Goal: Find contact information: Find contact information

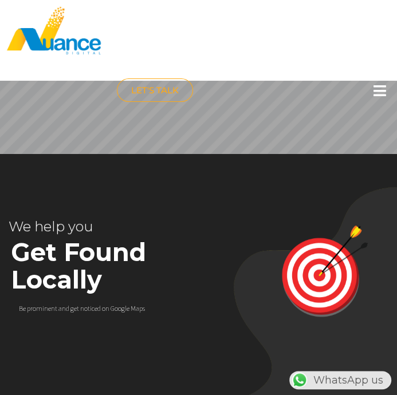
scroll to position [0, 164]
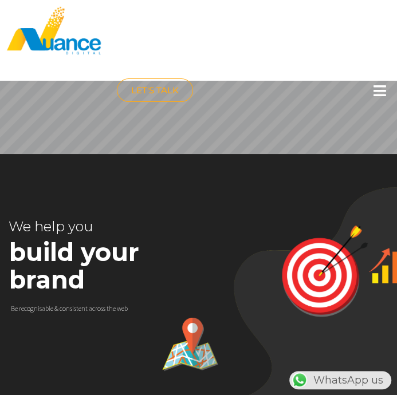
click at [370, 87] on div at bounding box center [380, 90] width 23 height 25
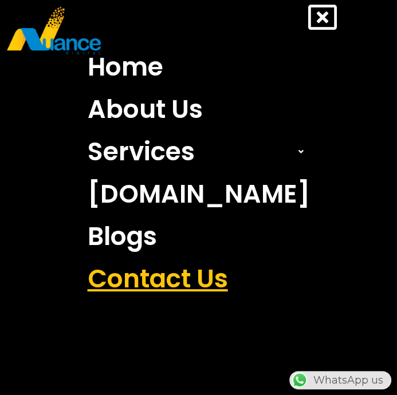
scroll to position [0, 327]
click at [191, 259] on link "Contact Us" at bounding box center [198, 279] width 239 height 42
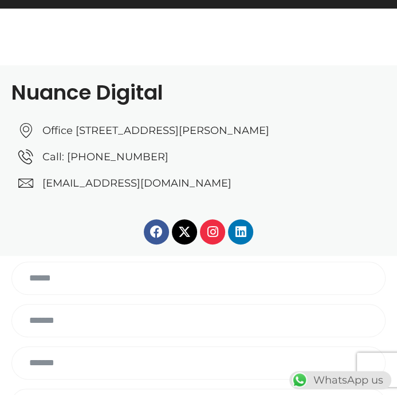
scroll to position [248, 0]
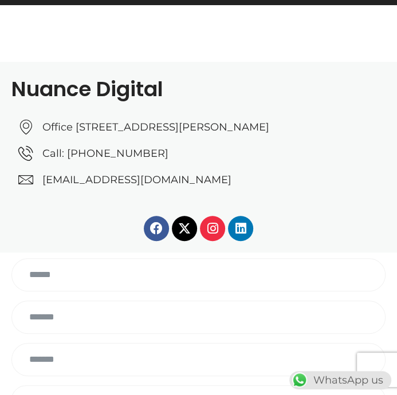
drag, startPoint x: 224, startPoint y: 193, endPoint x: 43, endPoint y: 197, distance: 180.9
click at [69, 217] on div "Facebook X-twitter Instagram Linkedin" at bounding box center [198, 220] width 374 height 42
drag, startPoint x: 222, startPoint y: 190, endPoint x: 43, endPoint y: 194, distance: 178.6
click at [74, 223] on div "Facebook X-twitter Instagram Linkedin" at bounding box center [198, 220] width 374 height 42
drag, startPoint x: 220, startPoint y: 196, endPoint x: 43, endPoint y: 192, distance: 176.3
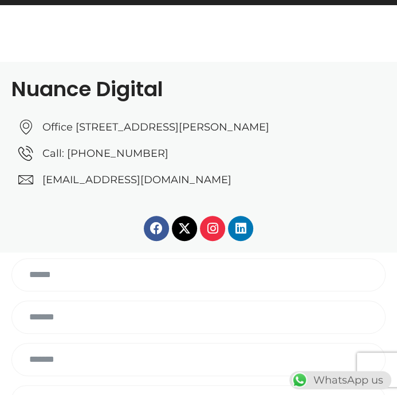
click at [66, 218] on div "Facebook X-twitter Instagram Linkedin" at bounding box center [198, 220] width 374 height 42
drag, startPoint x: 227, startPoint y: 193, endPoint x: 33, endPoint y: 189, distance: 193.5
copy link "[EMAIL_ADDRESS][DOMAIN_NAME]"
click at [220, 134] on span "Office [STREET_ADDRESS][PERSON_NAME]" at bounding box center [153, 127] width 229 height 15
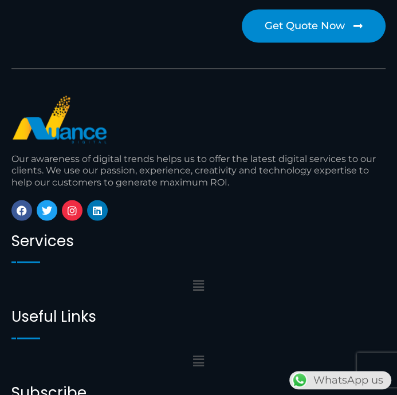
scroll to position [939, 0]
